Goal: Find specific page/section: Find specific page/section

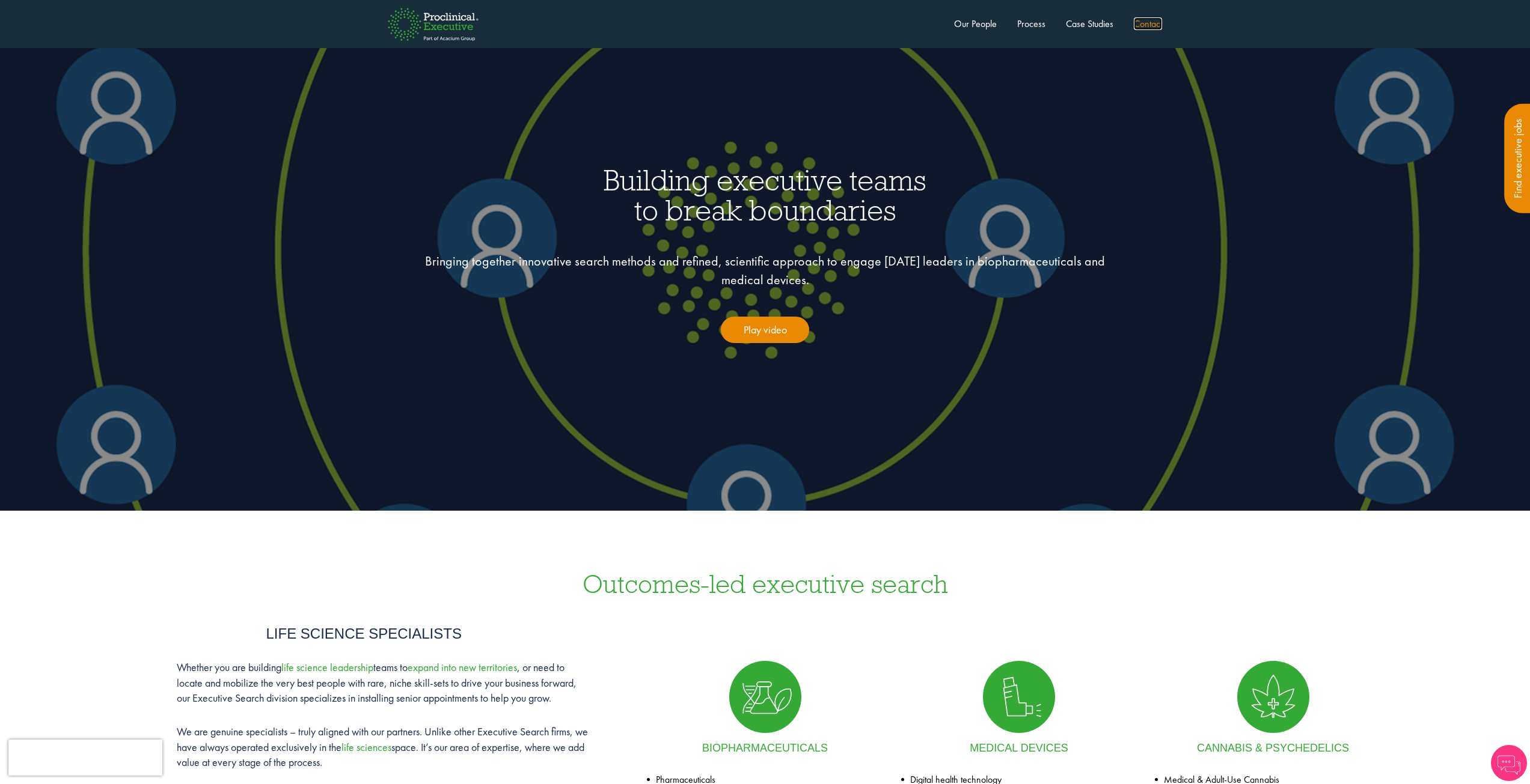
click at [1153, 22] on link "Contact" at bounding box center [1148, 23] width 28 height 12
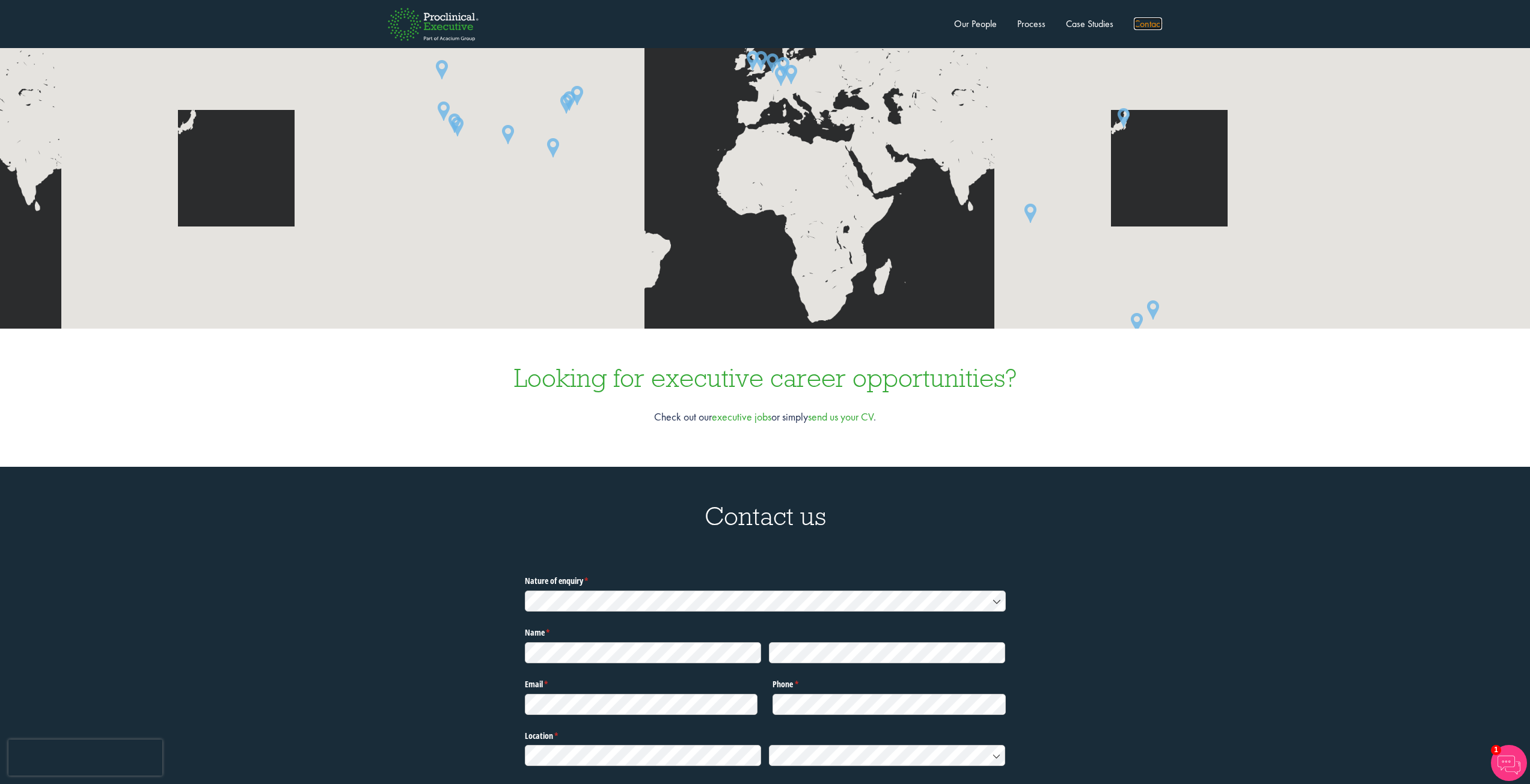
scroll to position [3983, 0]
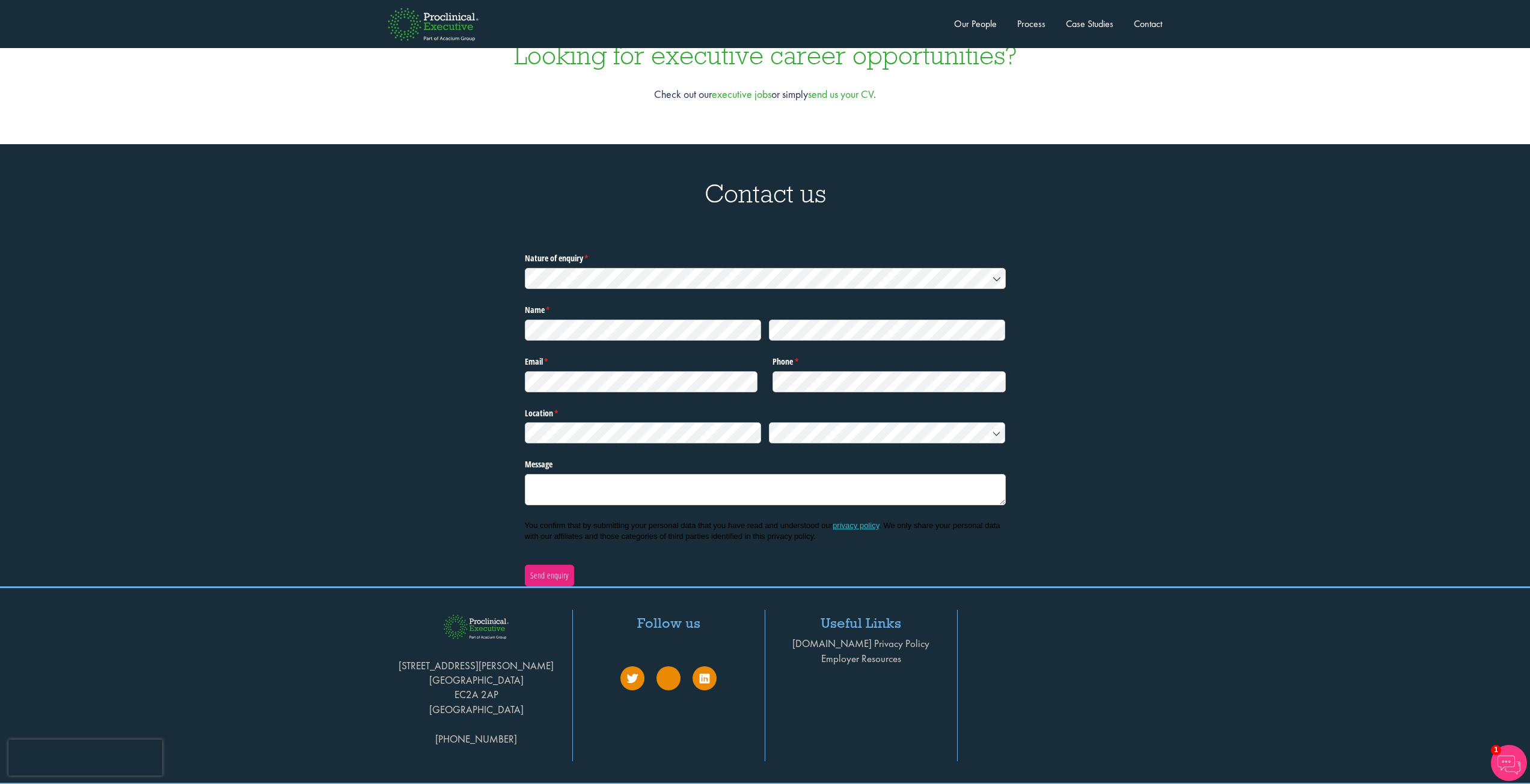
click at [1144, 329] on div "Nature of enquiry * (required) Name * (required) Email * (required) Phone * (re…" at bounding box center [765, 418] width 1512 height 337
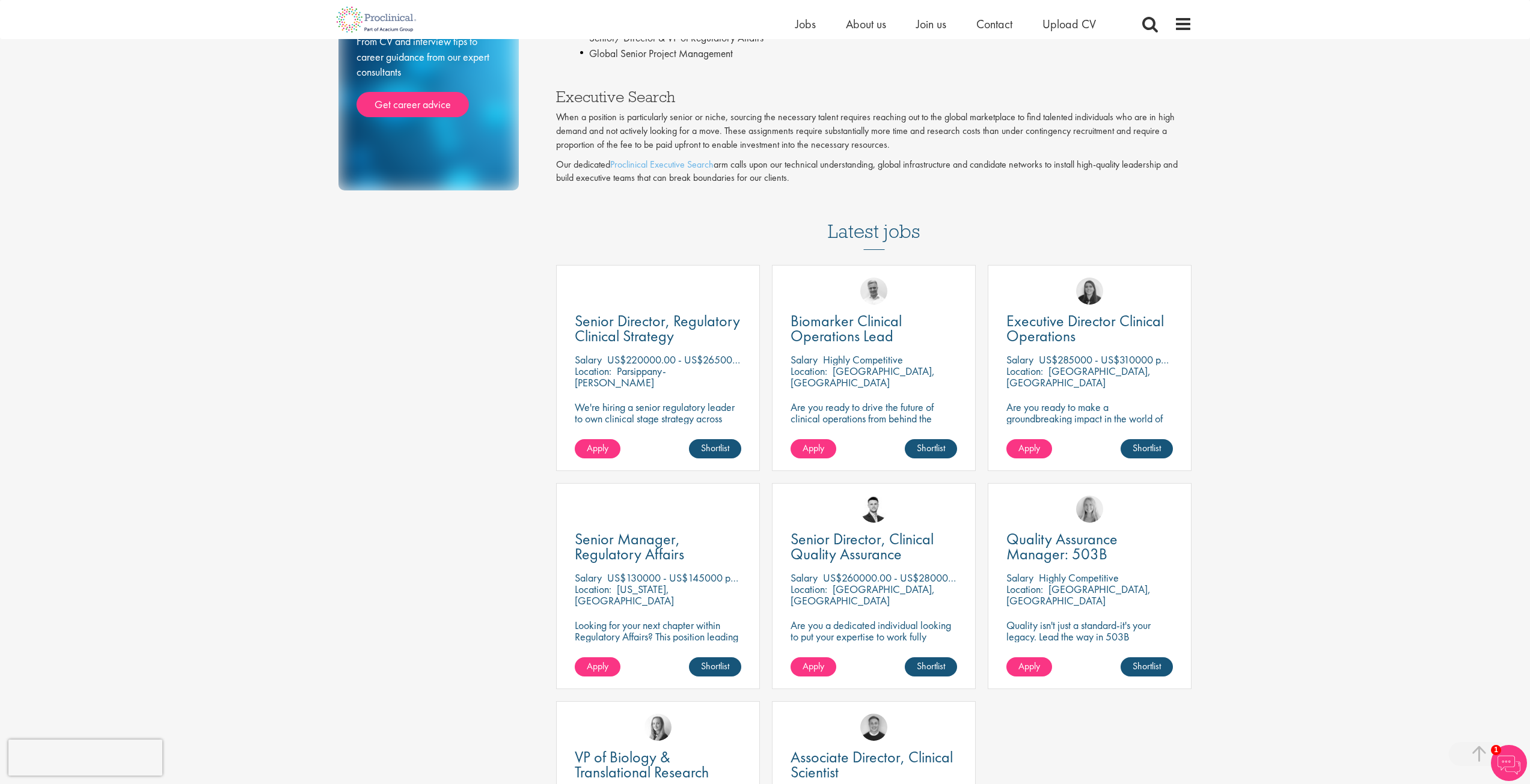
scroll to position [240, 0]
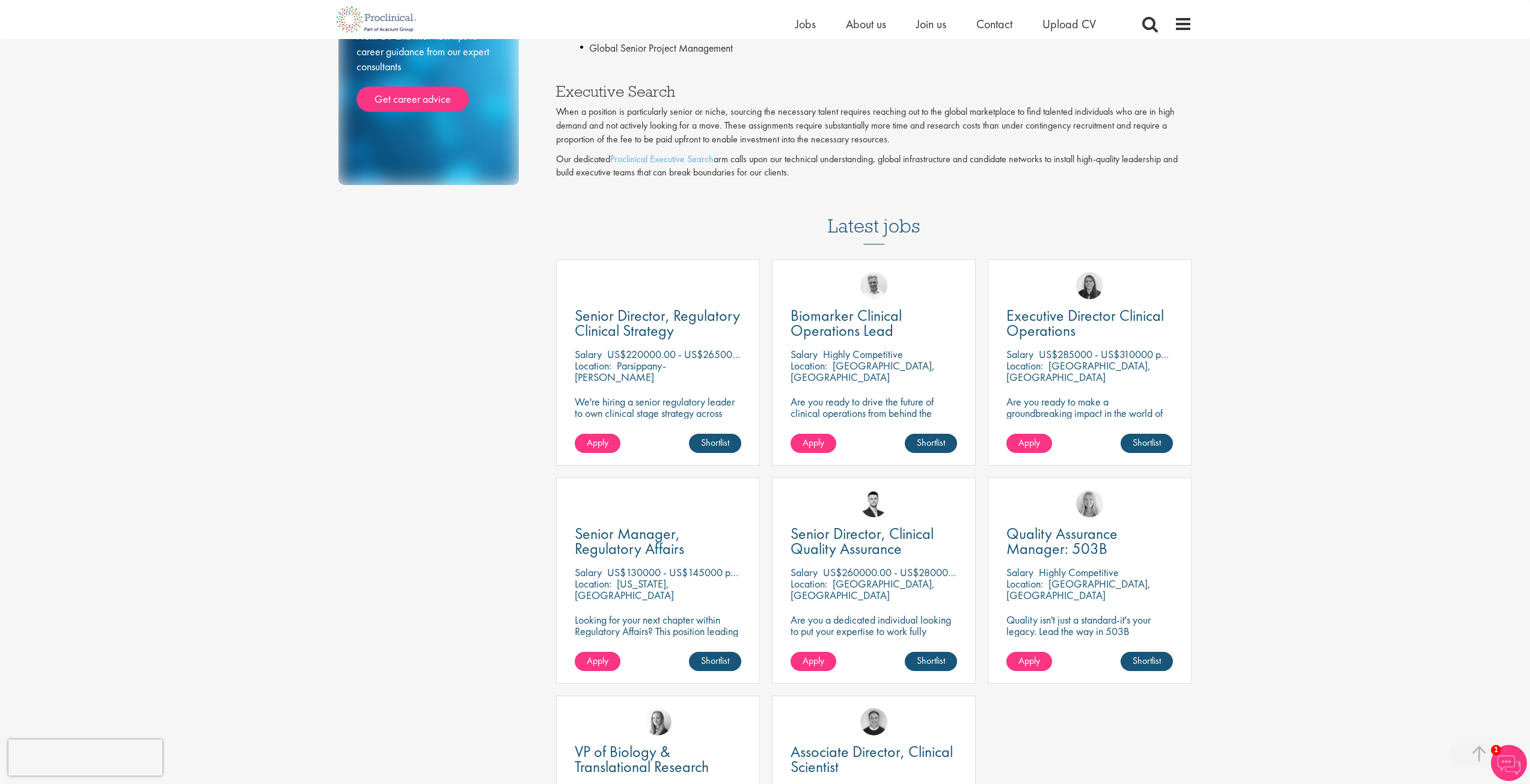
click at [1094, 417] on p "Are you ready to make a groundbreaking impact in the world of biotechnology? Jo…" at bounding box center [1089, 424] width 166 height 57
click at [1094, 410] on p "Are you ready to make a groundbreaking impact in the world of biotechnology? Jo…" at bounding box center [1089, 424] width 166 height 57
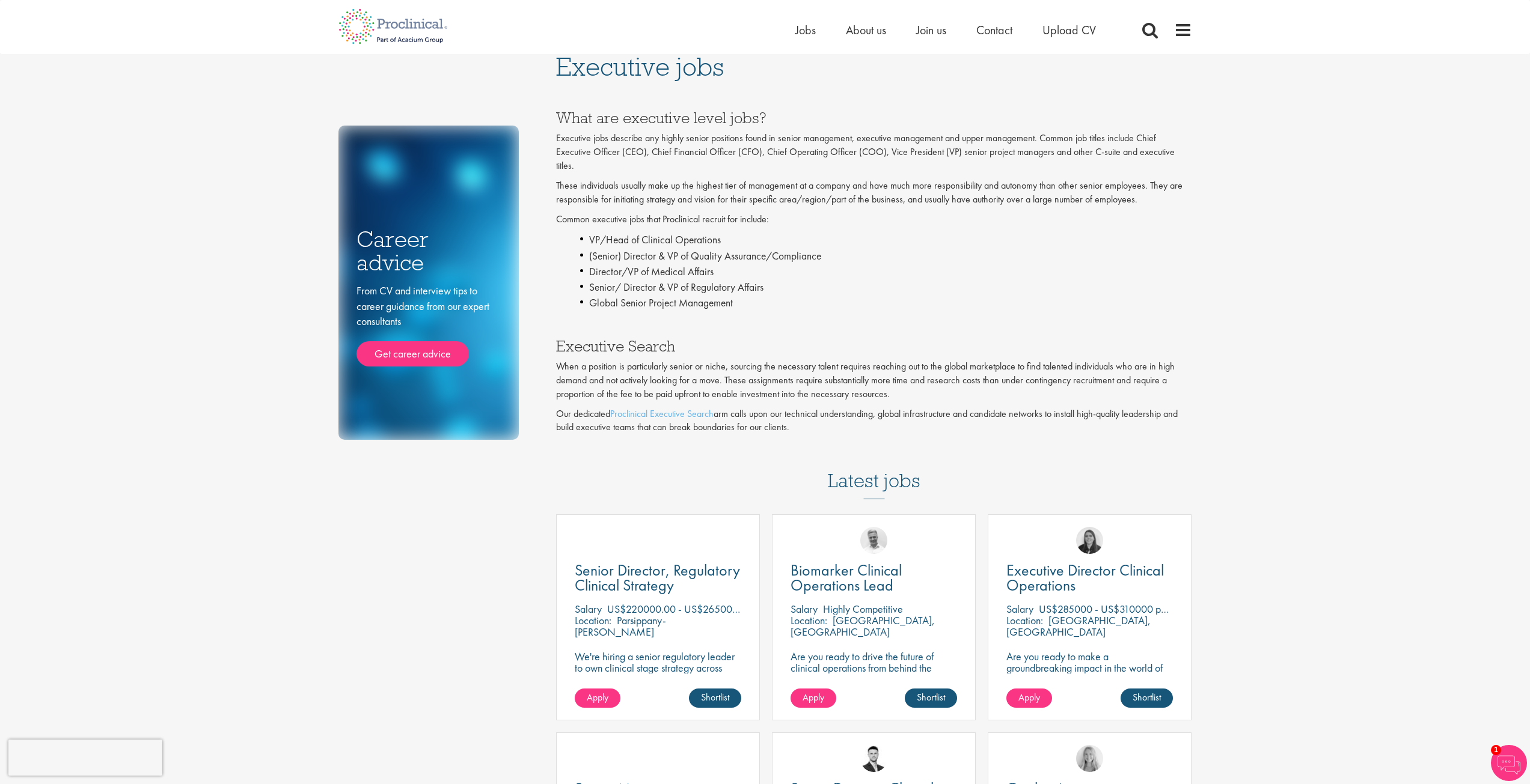
scroll to position [0, 0]
